Goal: Information Seeking & Learning: Learn about a topic

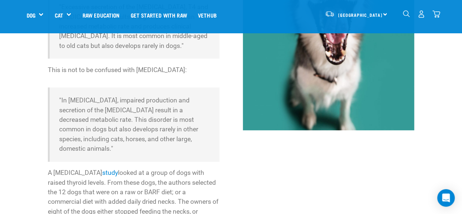
scroll to position [219, 0]
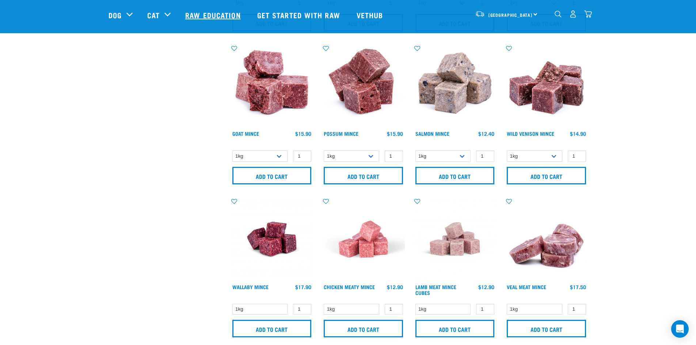
click at [213, 18] on link "Raw Education" at bounding box center [214, 14] width 72 height 29
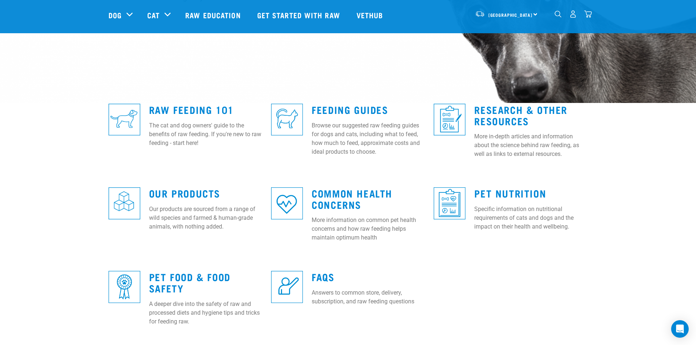
scroll to position [146, 0]
click at [517, 106] on link "Research & Other Resources" at bounding box center [520, 114] width 93 height 17
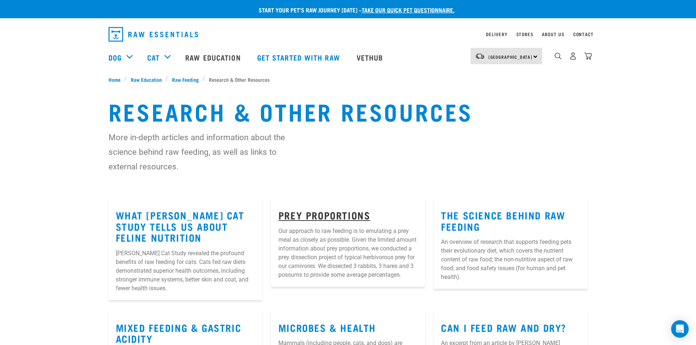
click at [323, 216] on link "Prey Proportions" at bounding box center [324, 214] width 92 height 5
